Goal: Task Accomplishment & Management: Manage account settings

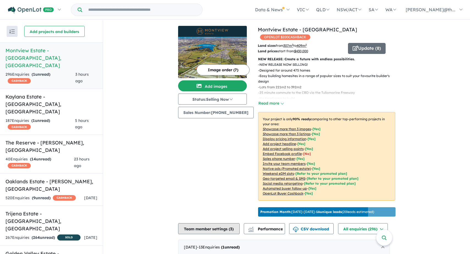
click at [222, 229] on button "Team member settings ( 3 )" at bounding box center [209, 228] width 62 height 11
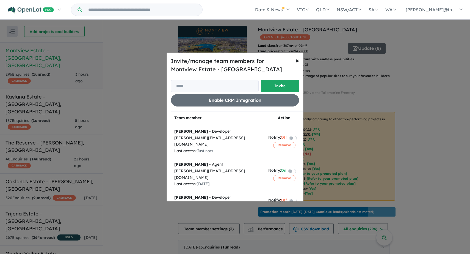
scroll to position [7, 0]
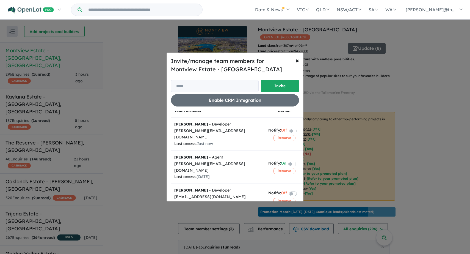
click at [299, 128] on label at bounding box center [299, 130] width 1 height 7
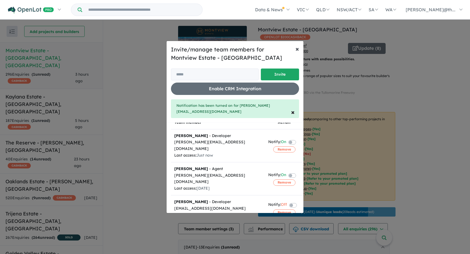
click at [298, 49] on span "×" at bounding box center [297, 49] width 4 height 8
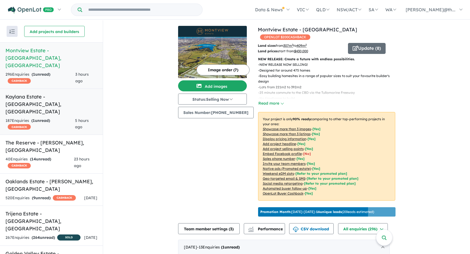
click at [62, 89] on link "Kaylana Estate - [GEOGRAPHIC_DATA] , [GEOGRAPHIC_DATA] 187 Enquir ies ( 1 unrea…" at bounding box center [51, 112] width 103 height 46
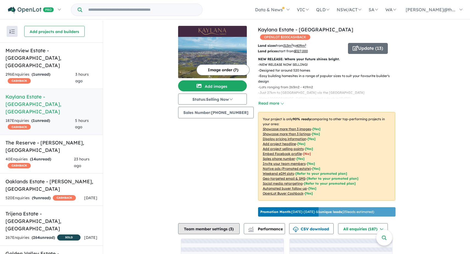
click at [217, 230] on button "Team member settings ( 3 )" at bounding box center [209, 228] width 62 height 11
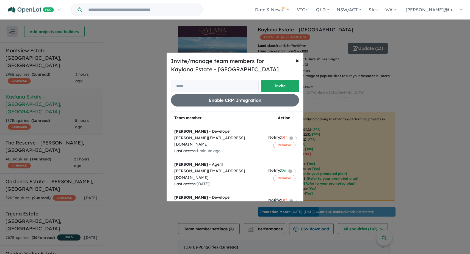
click at [299, 135] on label at bounding box center [299, 137] width 1 height 7
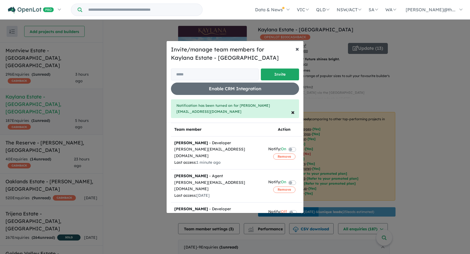
click at [300, 48] on button "× Close" at bounding box center [297, 48] width 12 height 15
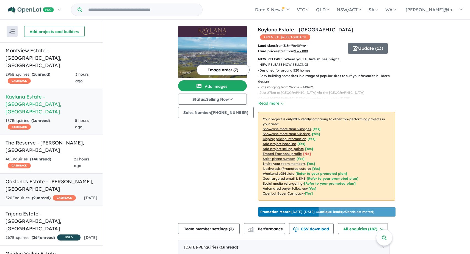
click at [34, 178] on h5 "Oaklands Estate - [PERSON_NAME] , [GEOGRAPHIC_DATA]" at bounding box center [51, 185] width 92 height 15
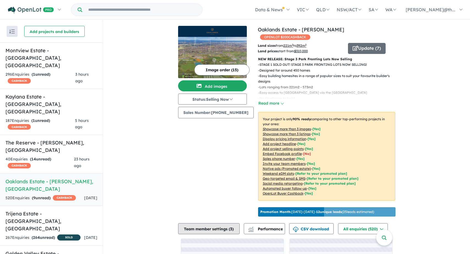
click at [207, 223] on button "Team member settings ( 3 )" at bounding box center [209, 228] width 62 height 11
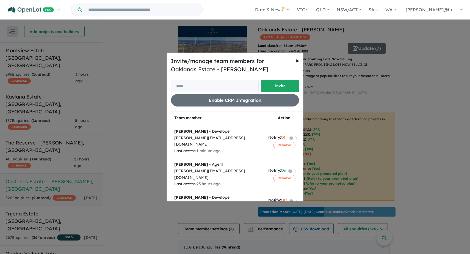
click at [299, 135] on label at bounding box center [299, 137] width 1 height 7
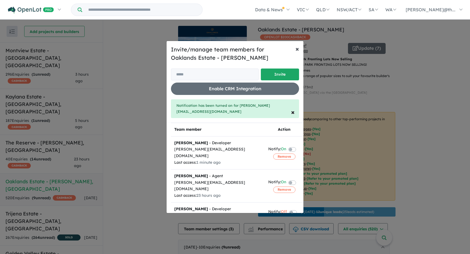
click at [299, 51] on span "×" at bounding box center [297, 49] width 4 height 8
